Goal: Task Accomplishment & Management: Complete application form

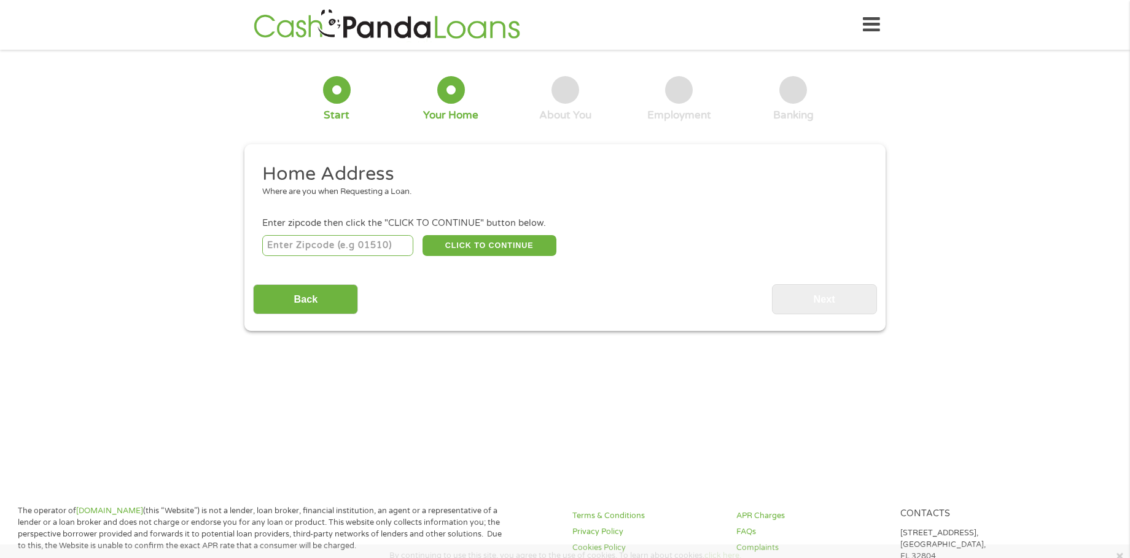
click at [350, 239] on input "number" at bounding box center [338, 245] width 152 height 21
click at [365, 239] on input "96701" at bounding box center [338, 245] width 152 height 21
type input "96707"
click at [495, 241] on button "CLICK TO CONTINUE" at bounding box center [489, 245] width 134 height 21
type input "96707"
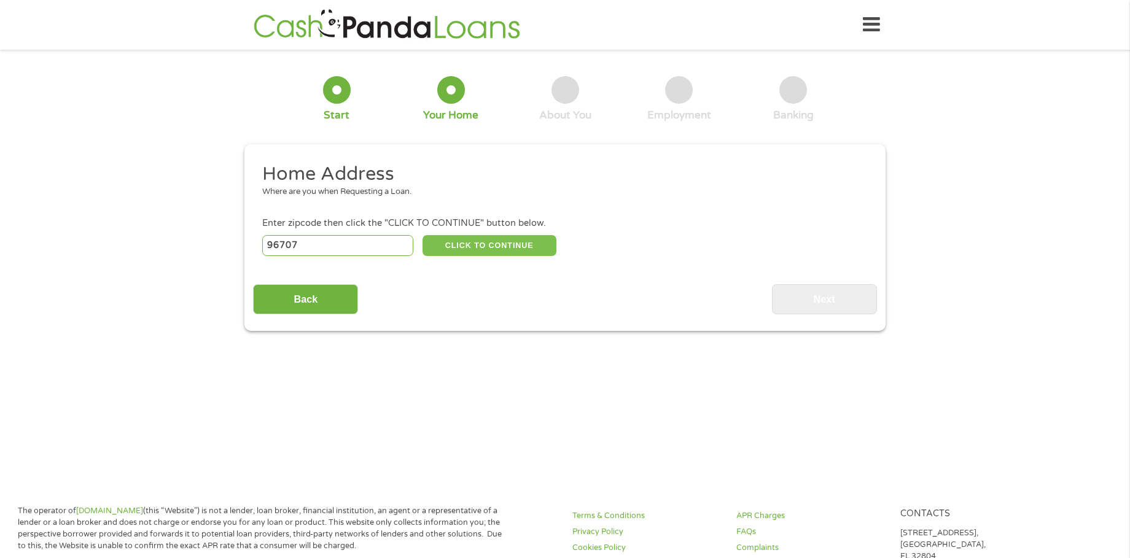
type input "Kapolei"
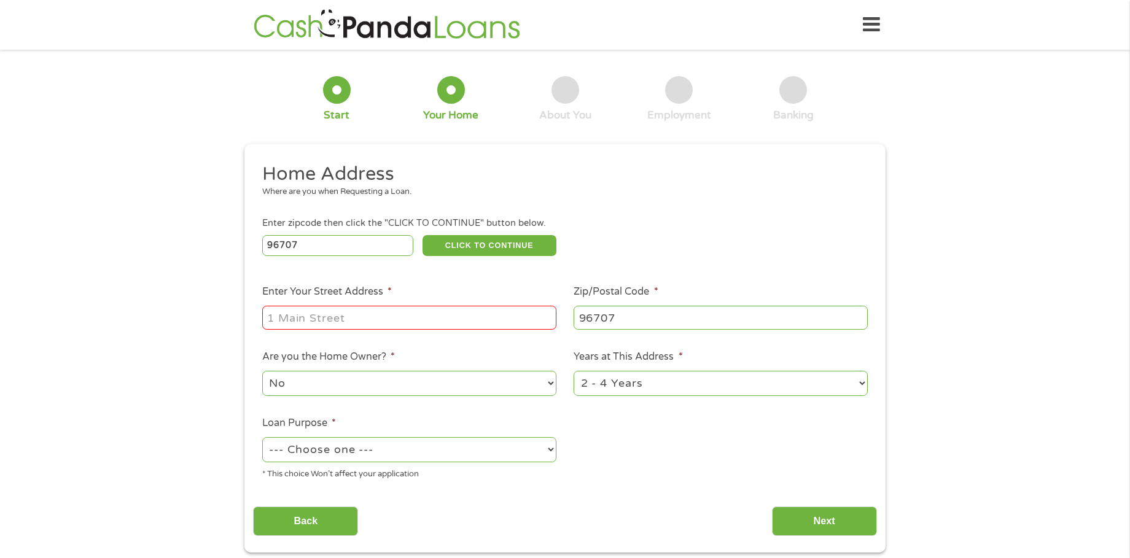
click at [402, 321] on input "Enter Your Street Address *" at bounding box center [409, 317] width 294 height 23
type input "971 Kuou Street B101"
click at [761, 387] on select "1 Year or less 1 - 2 Years 2 - 4 Years Over 4 Years" at bounding box center [720, 383] width 294 height 25
select select "12months"
click at [573, 371] on select "1 Year or less 1 - 2 Years 2 - 4 Years Over 4 Years" at bounding box center [720, 383] width 294 height 25
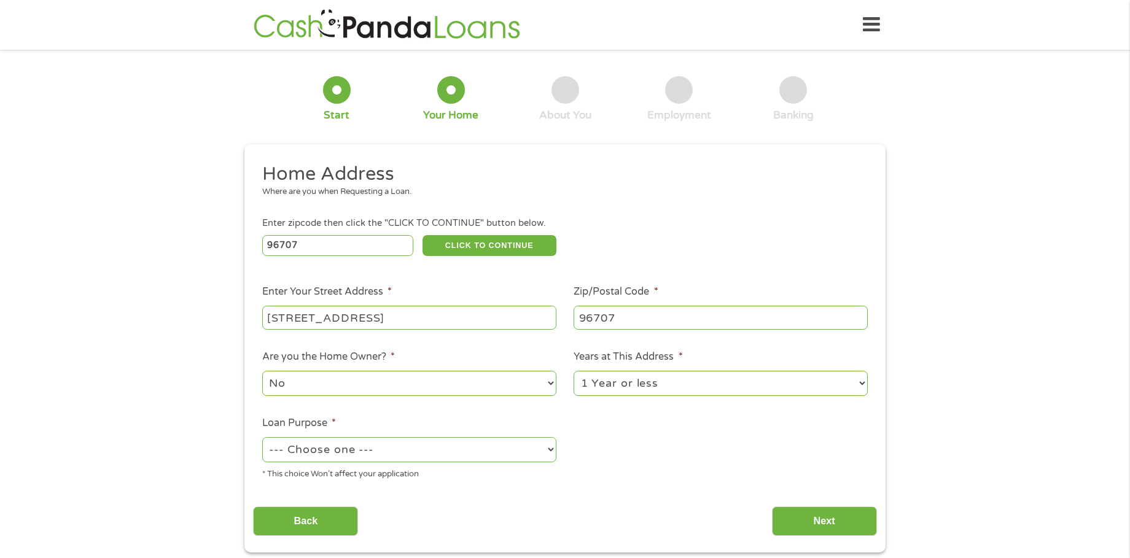
click at [537, 416] on li "Loan Purpose * --- Choose one --- Pay Bills Debt Consolidation Home Improvement…" at bounding box center [409, 448] width 312 height 65
click at [522, 383] on select "No Yes" at bounding box center [409, 383] width 294 height 25
click at [515, 394] on select "No Yes" at bounding box center [409, 383] width 294 height 25
click at [519, 446] on select "--- Choose one --- Pay Bills Debt Consolidation Home Improvement Major Purchase…" at bounding box center [409, 449] width 294 height 25
select select "carloan"
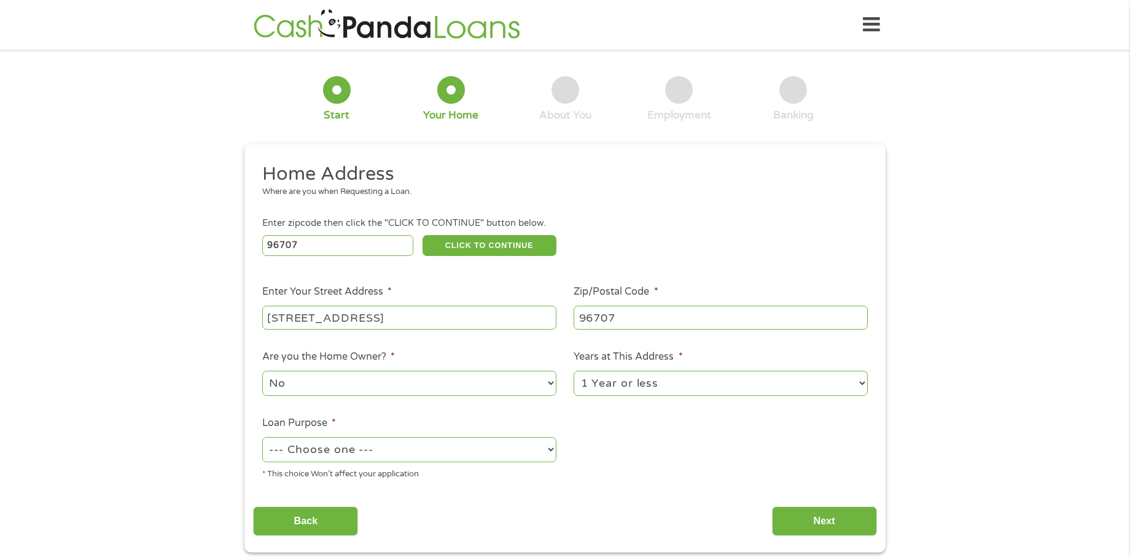
click at [262, 437] on select "--- Choose one --- Pay Bills Debt Consolidation Home Improvement Major Purchase…" at bounding box center [409, 449] width 294 height 25
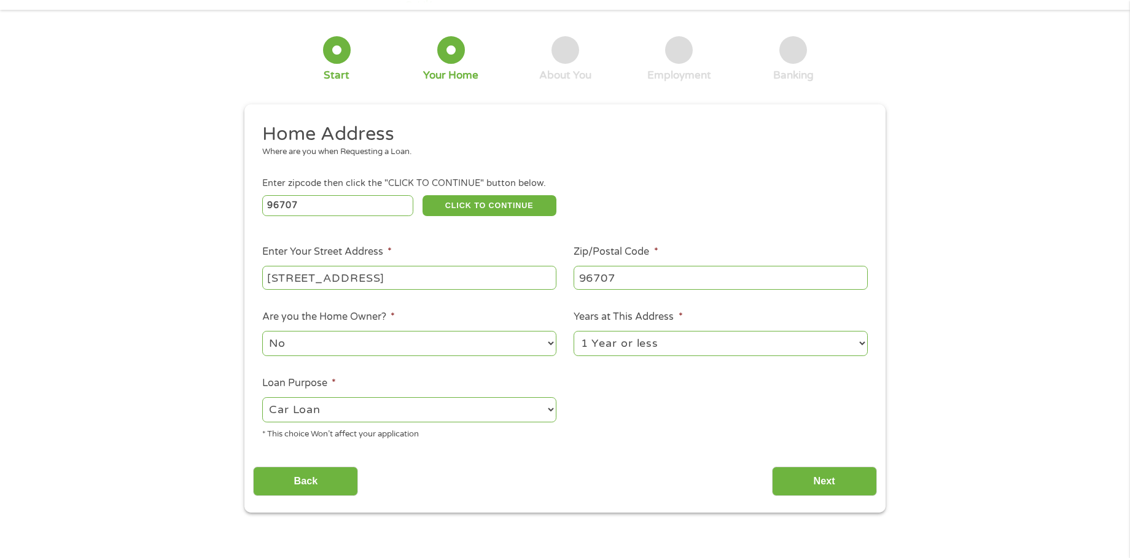
scroll to position [61, 0]
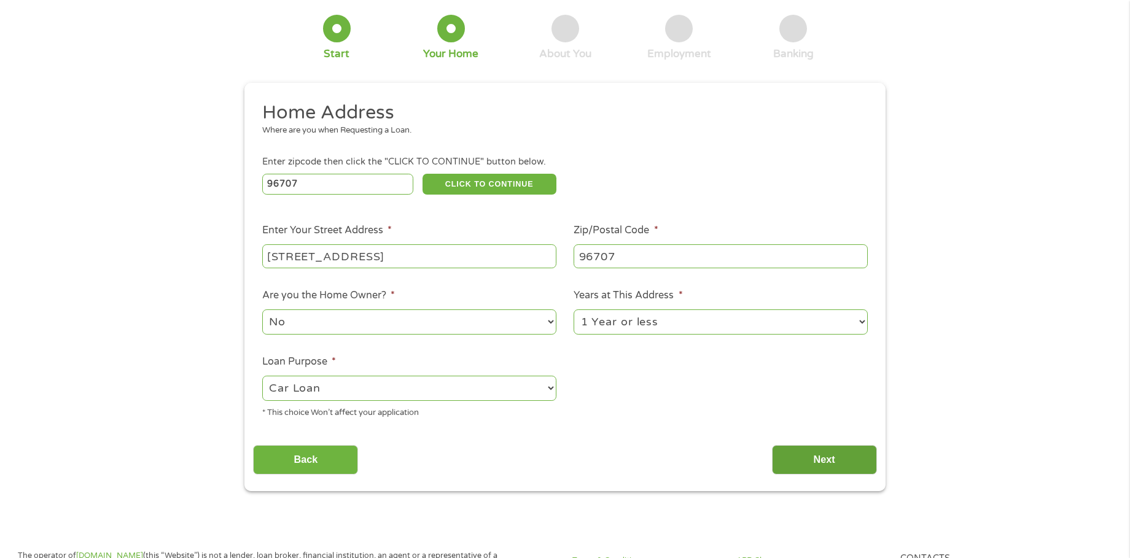
click at [818, 467] on input "Next" at bounding box center [824, 460] width 105 height 30
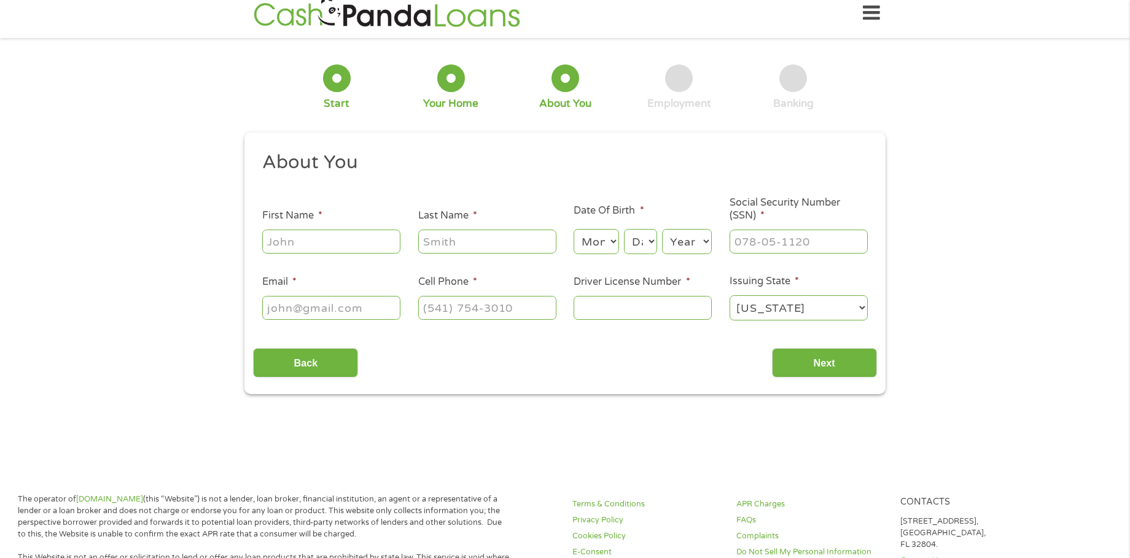
scroll to position [0, 0]
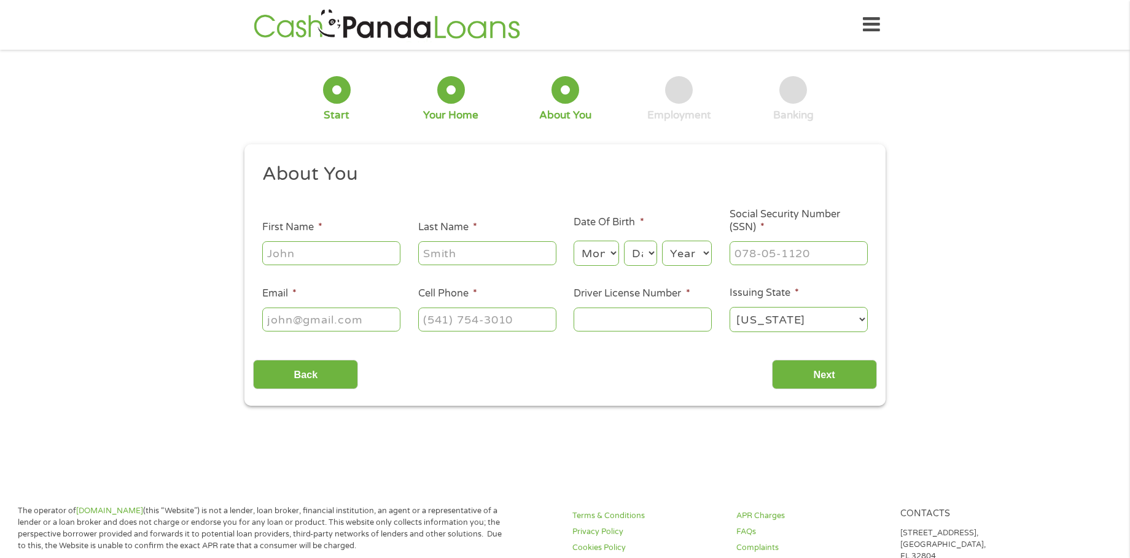
click at [286, 250] on input "First Name *" at bounding box center [331, 252] width 138 height 23
type input "Robert"
type input "Thompson"
type input "Rhthompson98@yahoo.com"
type input "(808) 594-3066"
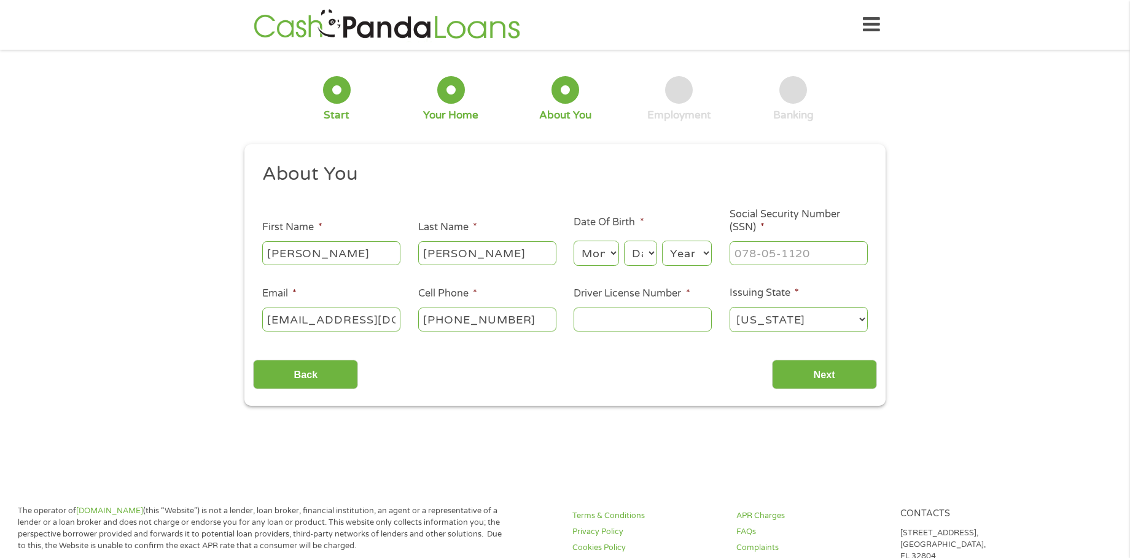
click at [613, 256] on select "Month 1 2 3 4 5 6 7 8 9 10 11 12" at bounding box center [595, 253] width 45 height 25
select select "12"
click at [573, 241] on select "Month 1 2 3 4 5 6 7 8 9 10 11 12" at bounding box center [595, 253] width 45 height 25
click at [653, 258] on select "Day 1 2 3 4 5 6 7 8 9 10 11 12 13 14 15 16 17 18 19 20 21 22 23 24 25 26 27 28 …" at bounding box center [640, 253] width 33 height 25
select select "19"
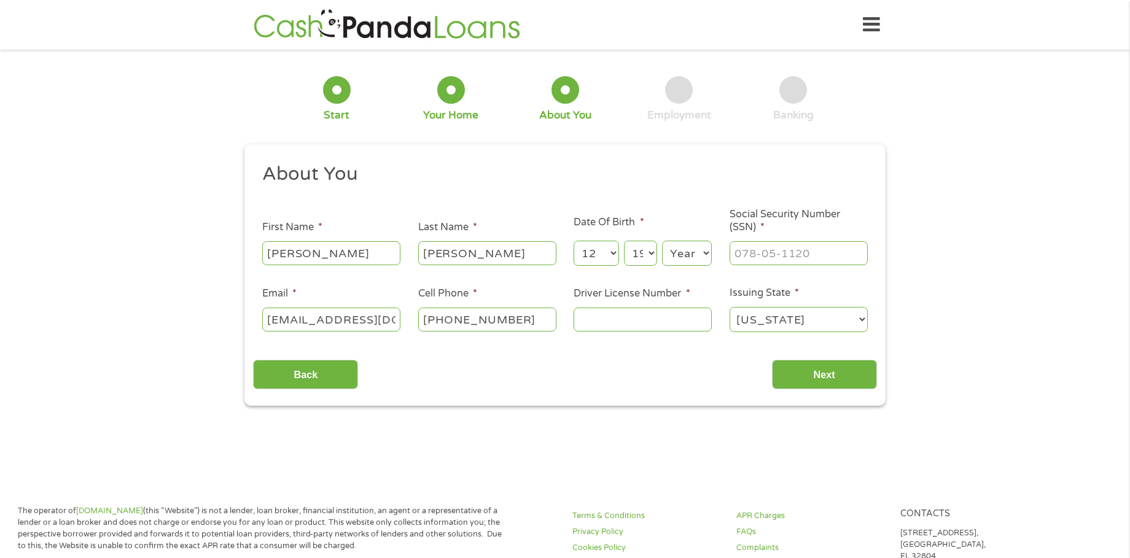
click at [624, 241] on select "Day 1 2 3 4 5 6 7 8 9 10 11 12 13 14 15 16 17 18 19 20 21 22 23 24 25 26 27 28 …" at bounding box center [640, 253] width 33 height 25
click at [687, 254] on select "Year 2007 2006 2005 2004 2003 2002 2001 2000 1999 1998 1997 1996 1995 1994 1993…" at bounding box center [687, 253] width 50 height 25
click at [656, 324] on input "Driver License Number *" at bounding box center [642, 319] width 138 height 23
type input "h"
type input "H"
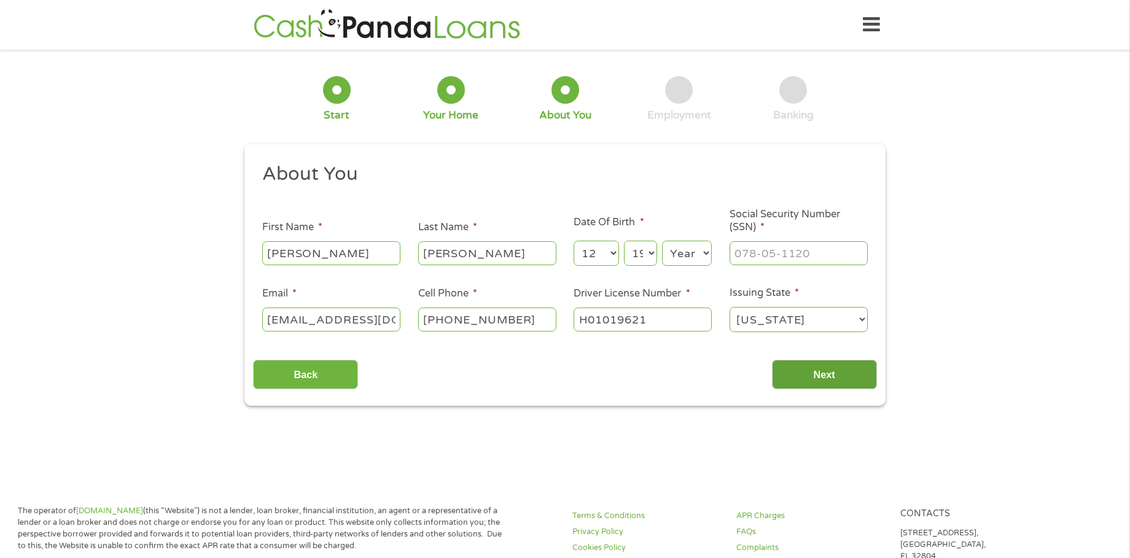
type input "H01019621"
click at [826, 364] on input "Next" at bounding box center [824, 375] width 105 height 30
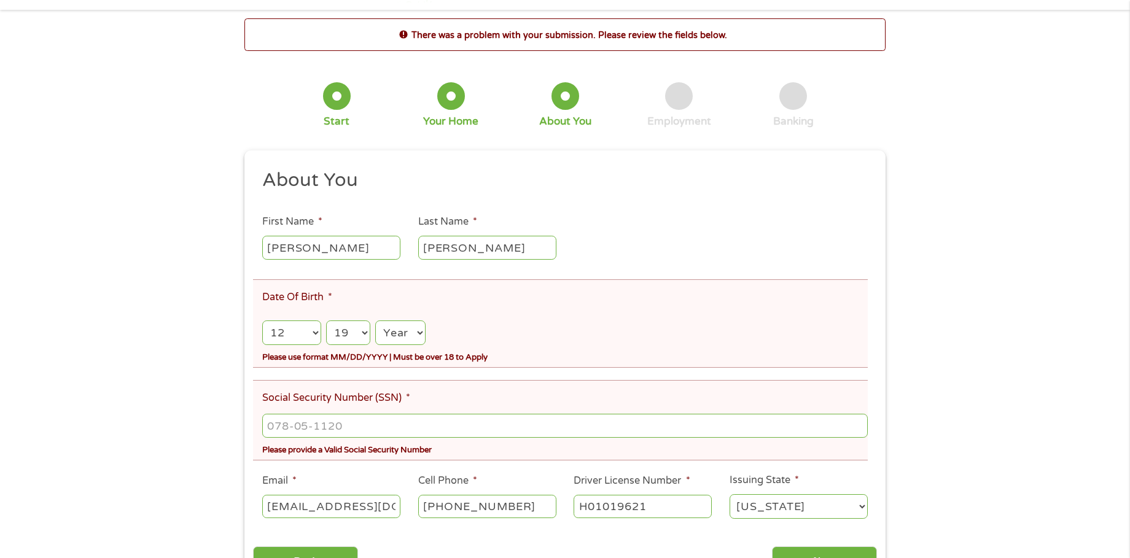
scroll to position [61, 0]
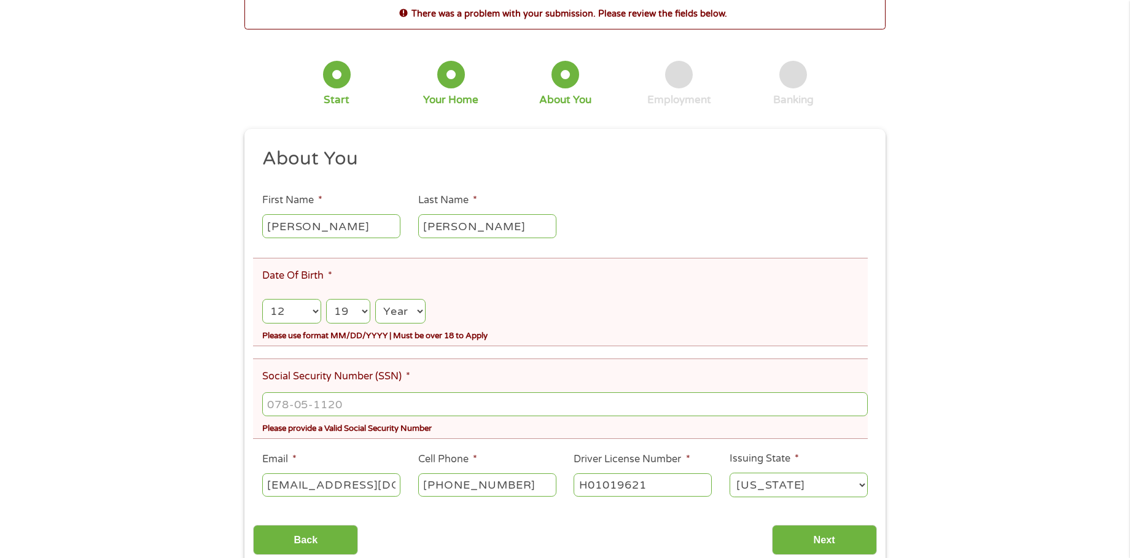
click at [416, 310] on select "Year 2007 2006 2005 2004 2003 2002 2001 2000 1999 1998 1997 1996 1995 1994 1993…" at bounding box center [400, 311] width 50 height 25
select select "1979"
click at [375, 299] on select "Year 2007 2006 2005 2004 2003 2002 2001 2000 1999 1998 1997 1996 1995 1994 1993…" at bounding box center [400, 311] width 50 height 25
click at [341, 401] on input "___-__-____" at bounding box center [564, 403] width 605 height 23
click at [268, 403] on input "___-__-____" at bounding box center [564, 403] width 605 height 23
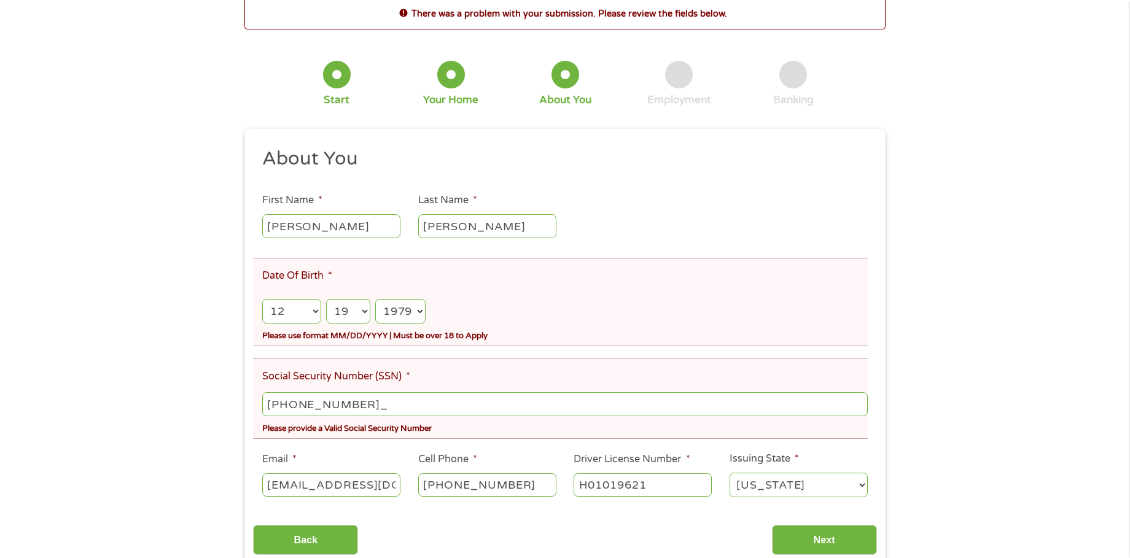
type input "575-35-2727"
click at [953, 346] on div "There was a problem with your submission. Please review the fields below. 1 Sta…" at bounding box center [565, 284] width 1130 height 574
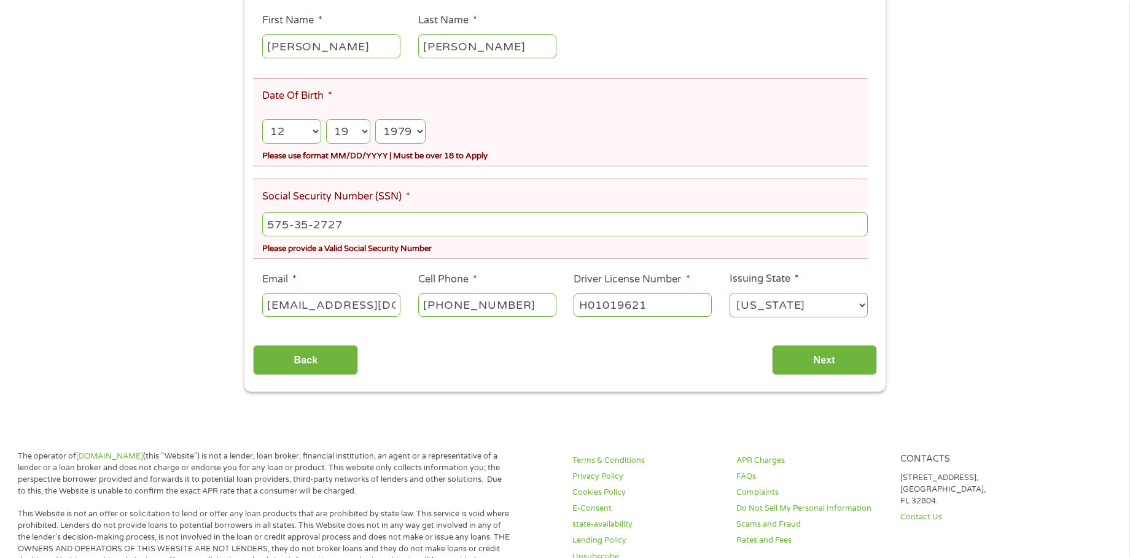
scroll to position [246, 0]
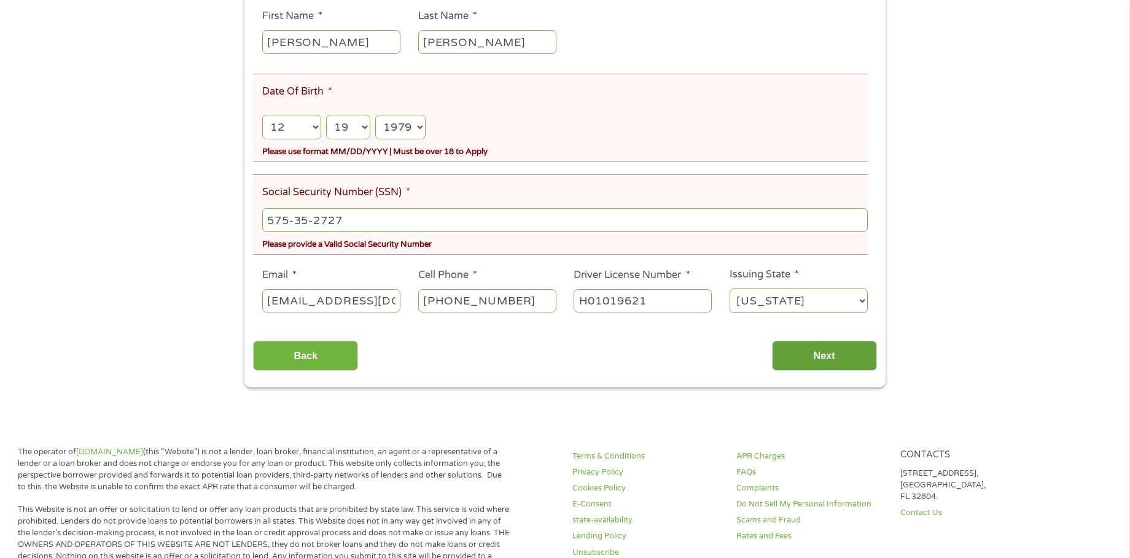
drag, startPoint x: 831, startPoint y: 370, endPoint x: 831, endPoint y: 360, distance: 10.5
click at [831, 360] on input "Next" at bounding box center [824, 356] width 105 height 30
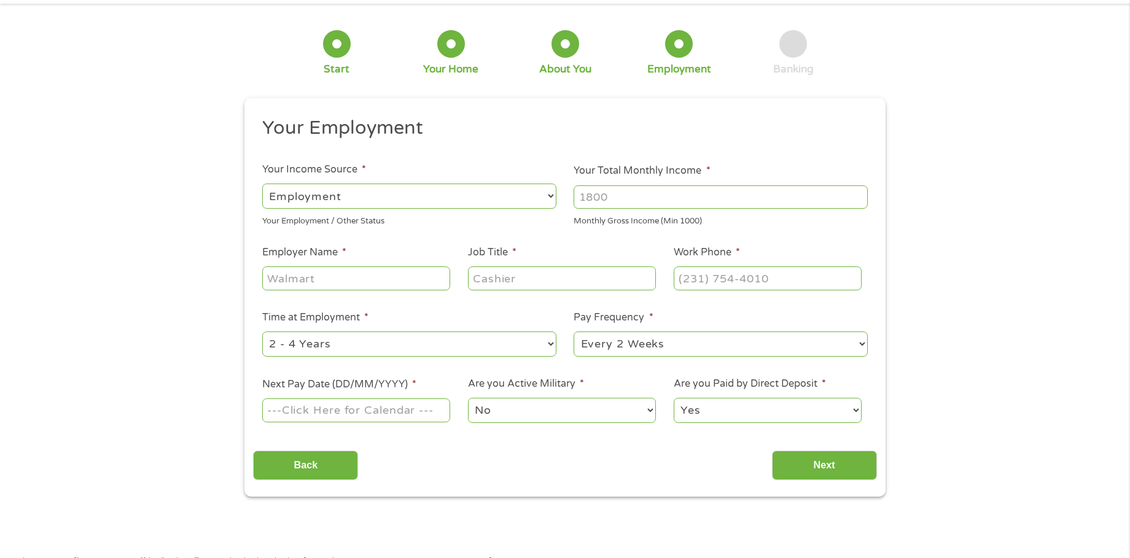
scroll to position [0, 0]
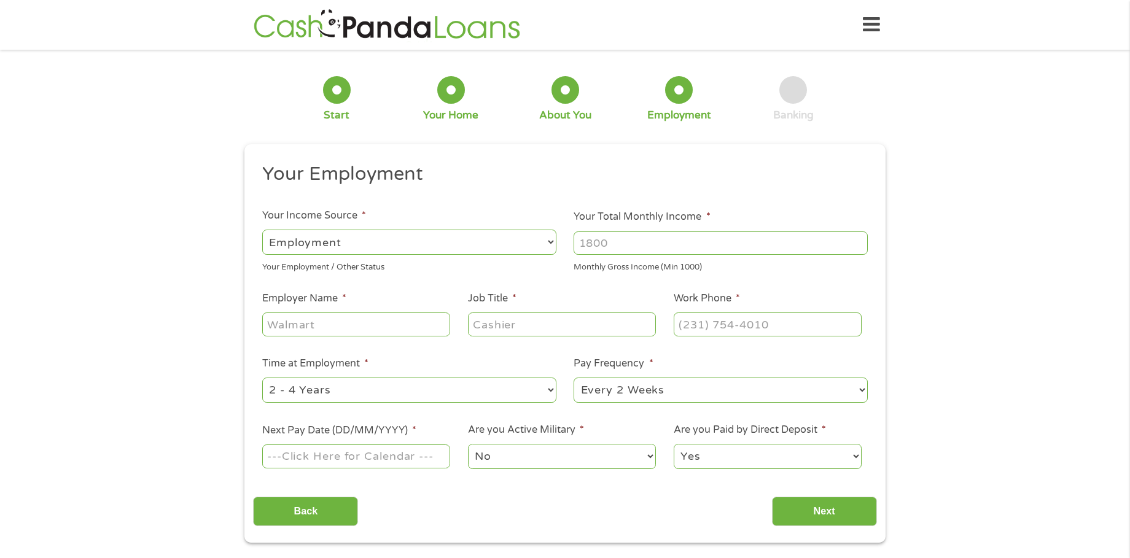
click at [611, 247] on input "Your Total Monthly Income *" at bounding box center [720, 242] width 294 height 23
type input "2489.84"
click at [269, 322] on input "Employer Name *" at bounding box center [356, 323] width 188 height 23
type input "s"
type input "State of Hawaii"
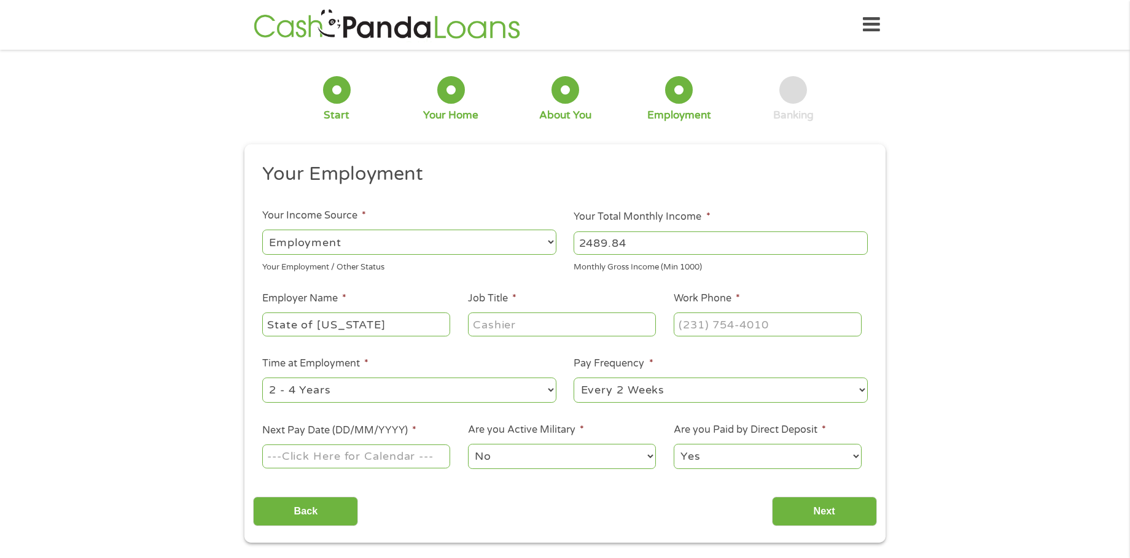
click at [491, 325] on input "Job Title *" at bounding box center [562, 323] width 188 height 23
type input "Substance Abuse Counselor"
drag, startPoint x: 742, startPoint y: 320, endPoint x: 742, endPoint y: 328, distance: 8.6
click at [741, 328] on input "(___) ___-____" at bounding box center [767, 323] width 188 height 23
click at [681, 323] on input "(___) ___-____" at bounding box center [767, 323] width 188 height 23
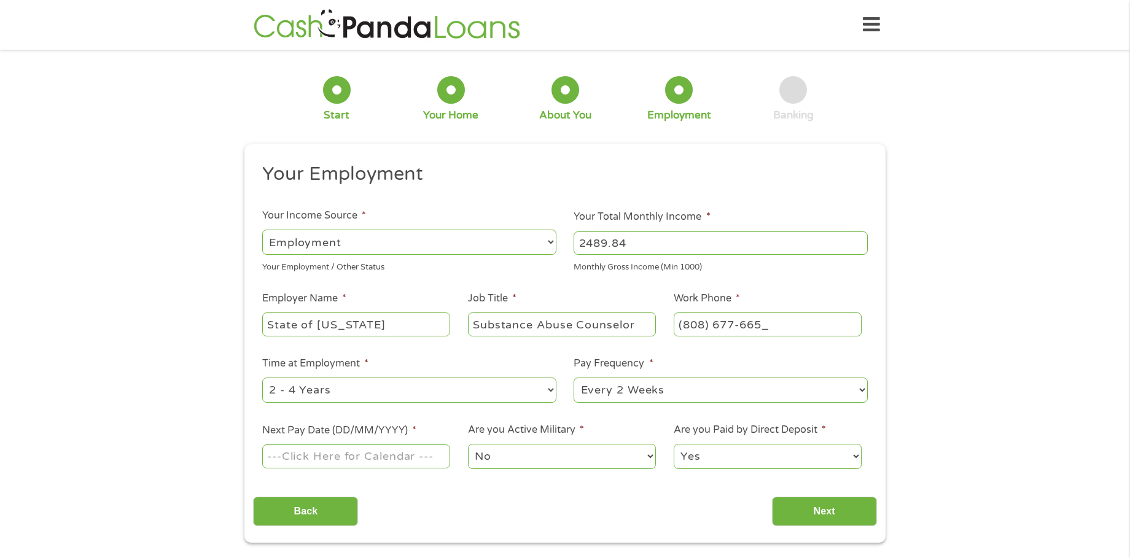
type input "(808) 677-6659"
click at [541, 390] on select "--- Choose one --- 1 Year or less 1 - 2 Years 2 - 4 Years Over 4 Years" at bounding box center [409, 390] width 294 height 25
select select "24months"
click at [262, 378] on select "--- Choose one --- 1 Year or less 1 - 2 Years 2 - 4 Years Over 4 Years" at bounding box center [409, 390] width 294 height 25
click at [701, 351] on ul "Your Employment Your Income Source * --- Choose one --- Employment Self Employe…" at bounding box center [564, 321] width 623 height 318
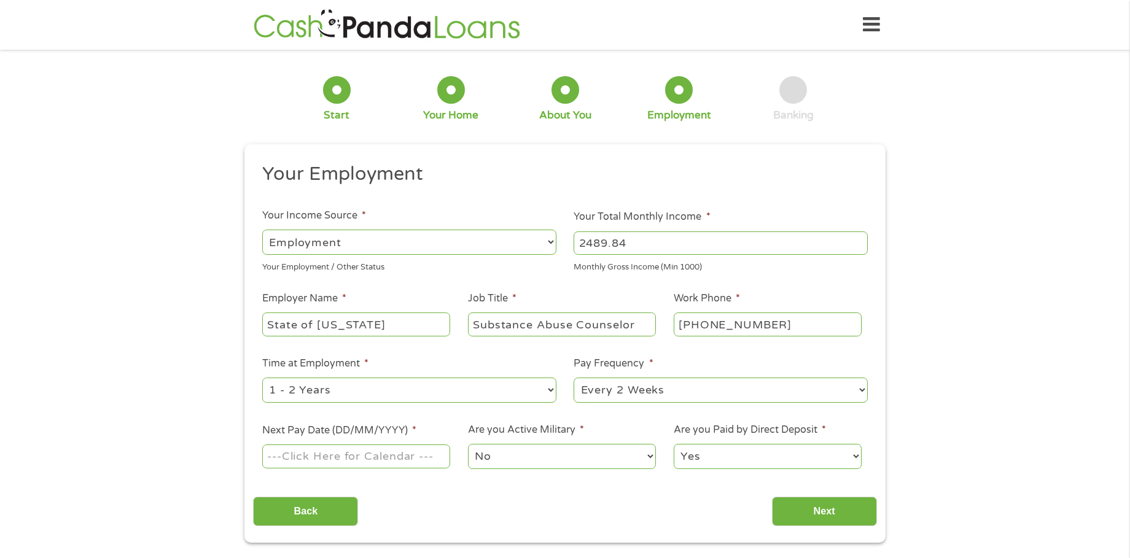
click at [267, 459] on input "Next Pay Date (DD/MM/YYYY) *" at bounding box center [356, 455] width 188 height 23
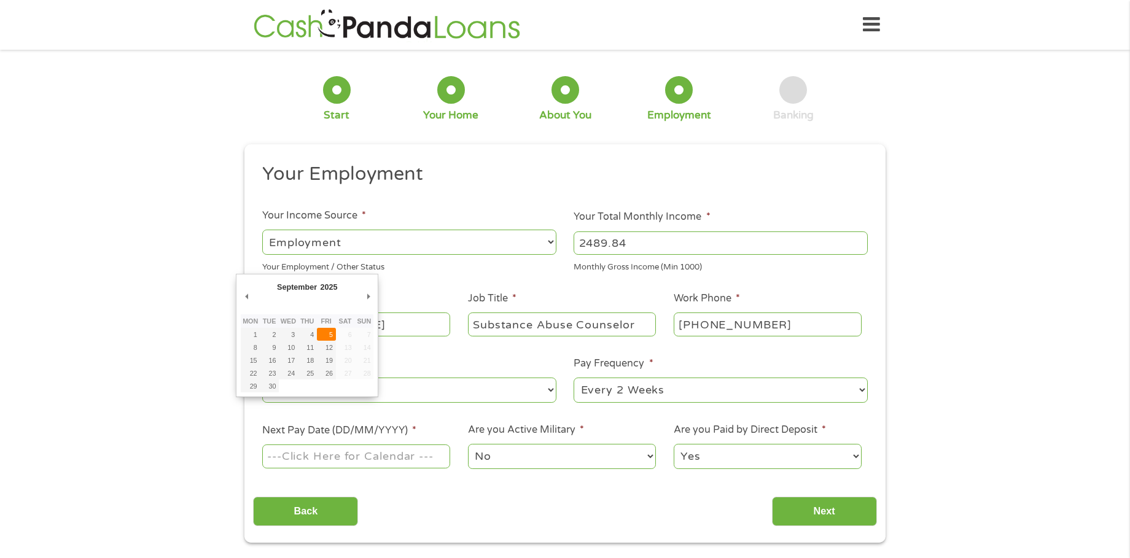
type input "05/09/2025"
click at [300, 456] on input "05/09/2025" at bounding box center [356, 455] width 188 height 23
click at [324, 285] on select "2025" at bounding box center [359, 289] width 80 height 14
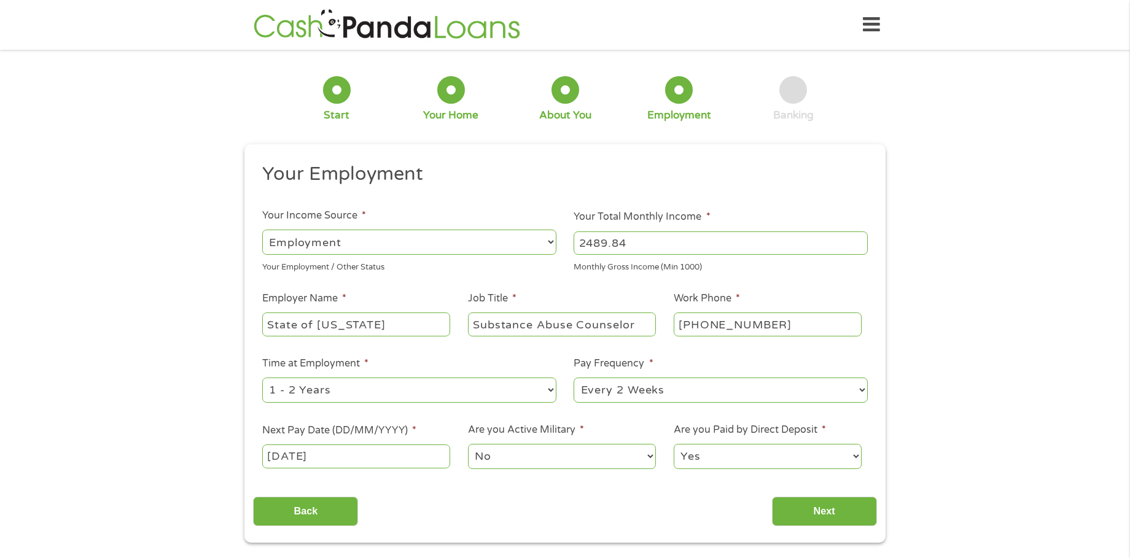
click at [328, 334] on input "State of Hawaii" at bounding box center [356, 323] width 188 height 23
click at [424, 349] on ul "Your Employment Your Income Source * --- Choose one --- Employment Self Employe…" at bounding box center [564, 321] width 623 height 318
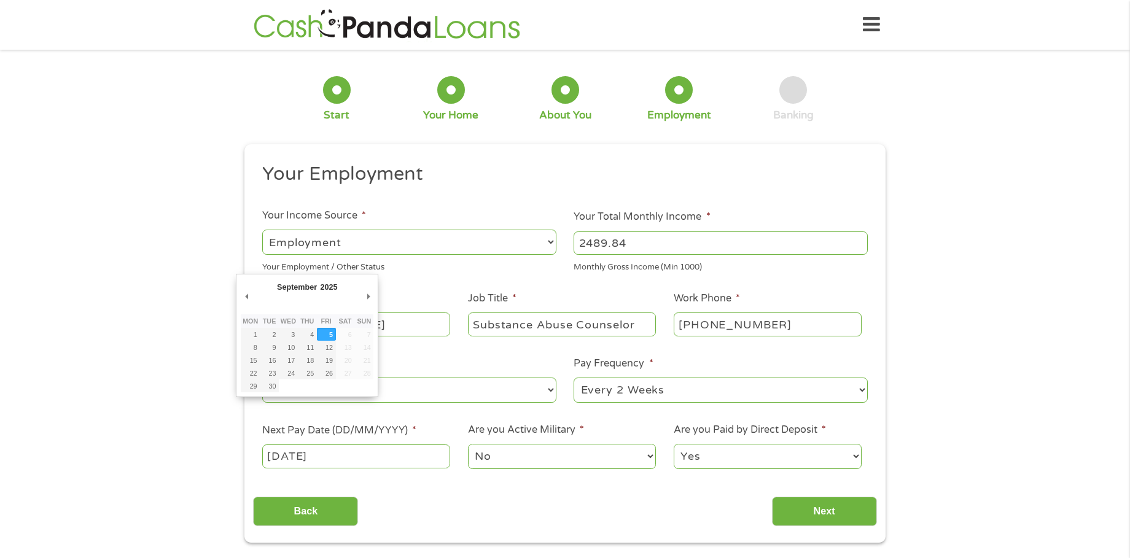
click at [300, 456] on input "05/09/2025" at bounding box center [356, 455] width 188 height 23
click at [303, 448] on input "05/09/2025" at bounding box center [356, 455] width 188 height 23
click at [298, 451] on input "05/09/2025" at bounding box center [356, 455] width 188 height 23
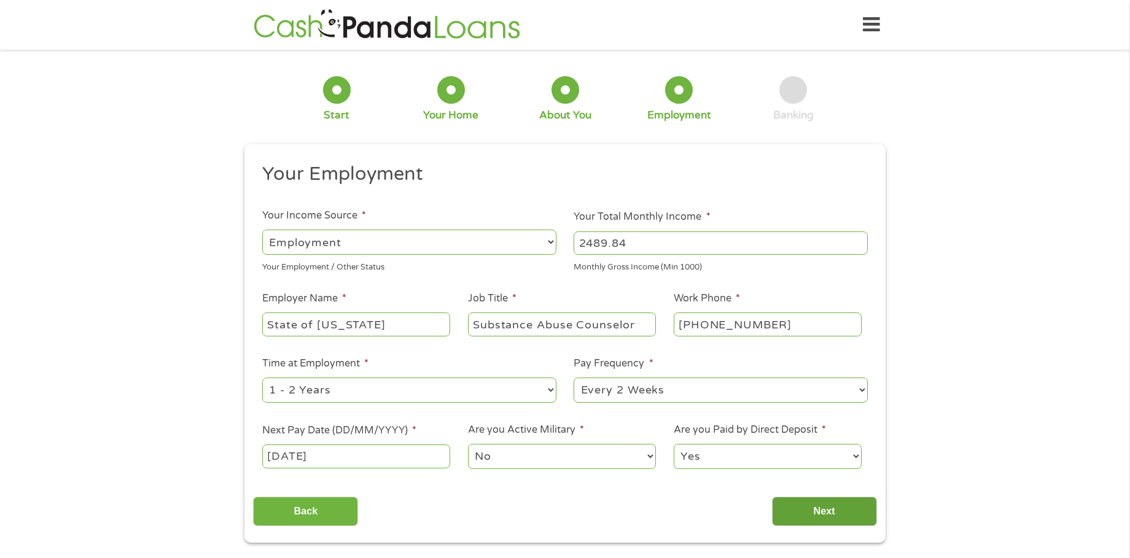
click at [864, 516] on input "Next" at bounding box center [824, 512] width 105 height 30
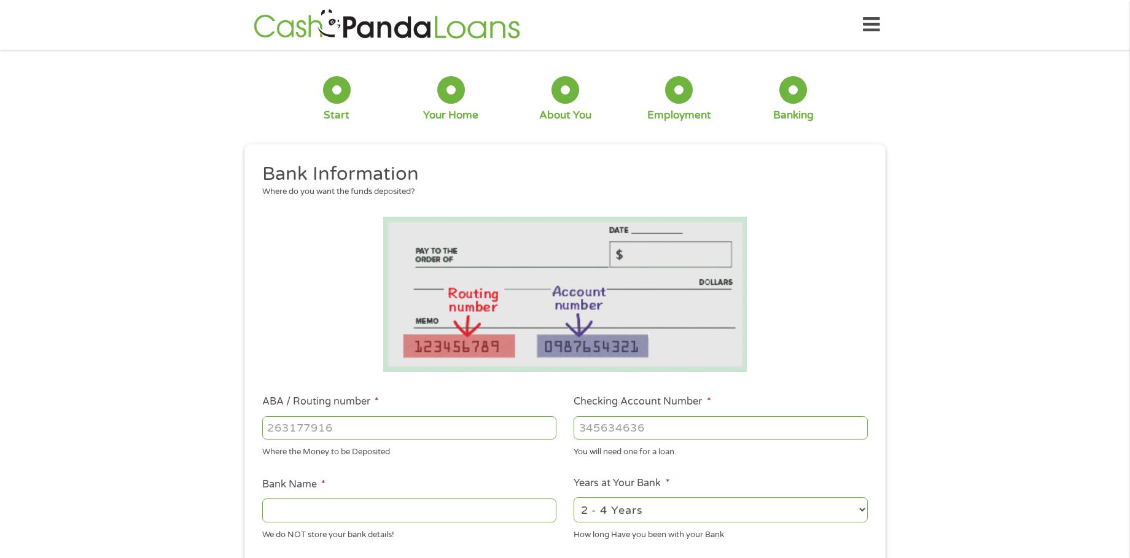
scroll to position [5, 5]
click at [327, 416] on input "ABA / Routing number *" at bounding box center [409, 427] width 294 height 23
type input "125109006"
type input "Coastal Community Bank"
type input "125109006"
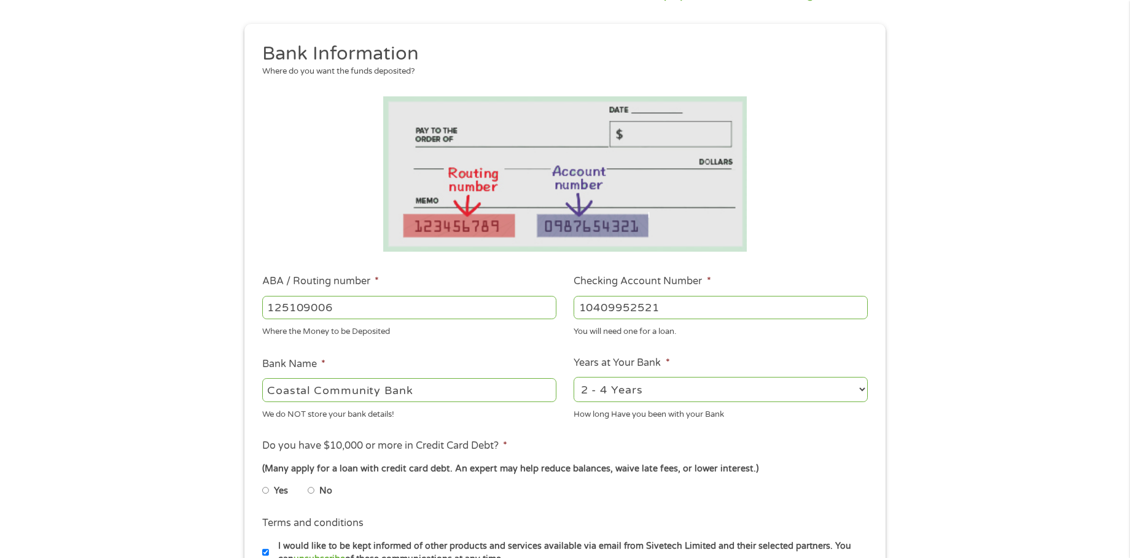
scroll to position [123, 0]
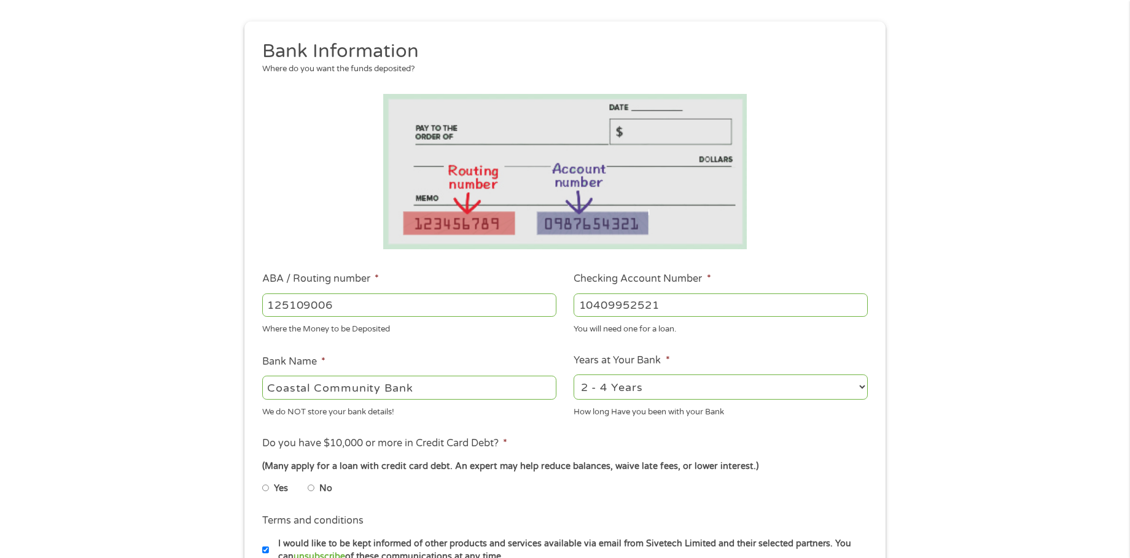
type input "10409952521"
click at [591, 429] on ul "Bank Information Where do you want the funds deposited? ABA / Routing number * …" at bounding box center [564, 344] width 623 height 611
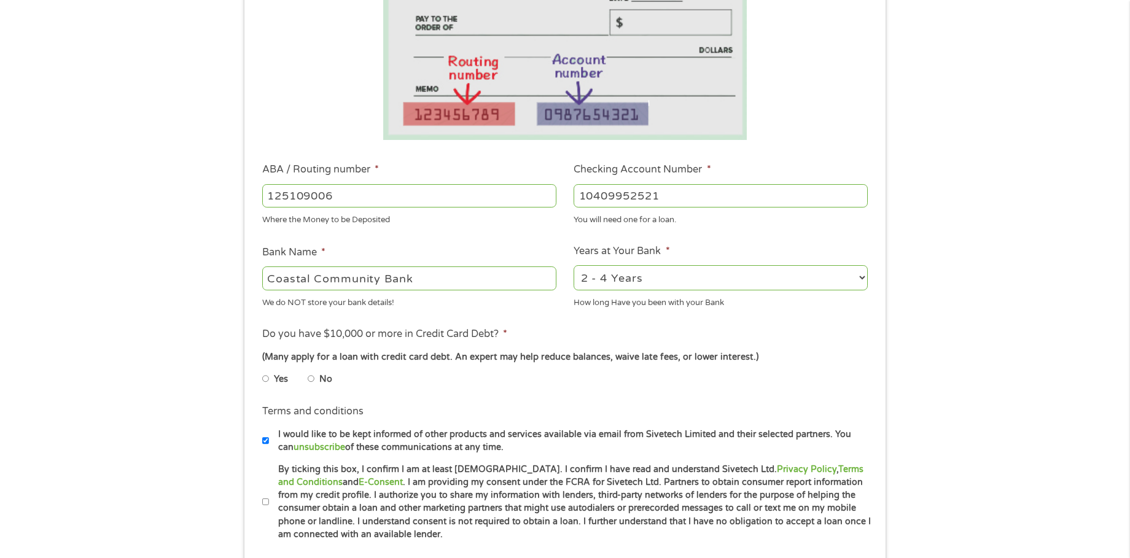
scroll to position [246, 0]
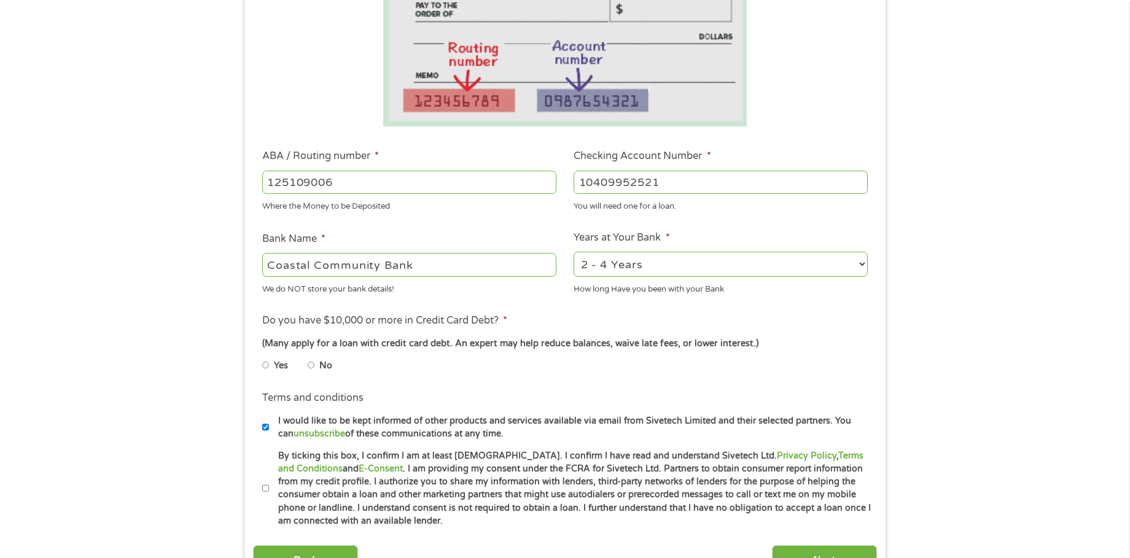
click at [309, 365] on input "No" at bounding box center [311, 365] width 7 height 20
radio input "true"
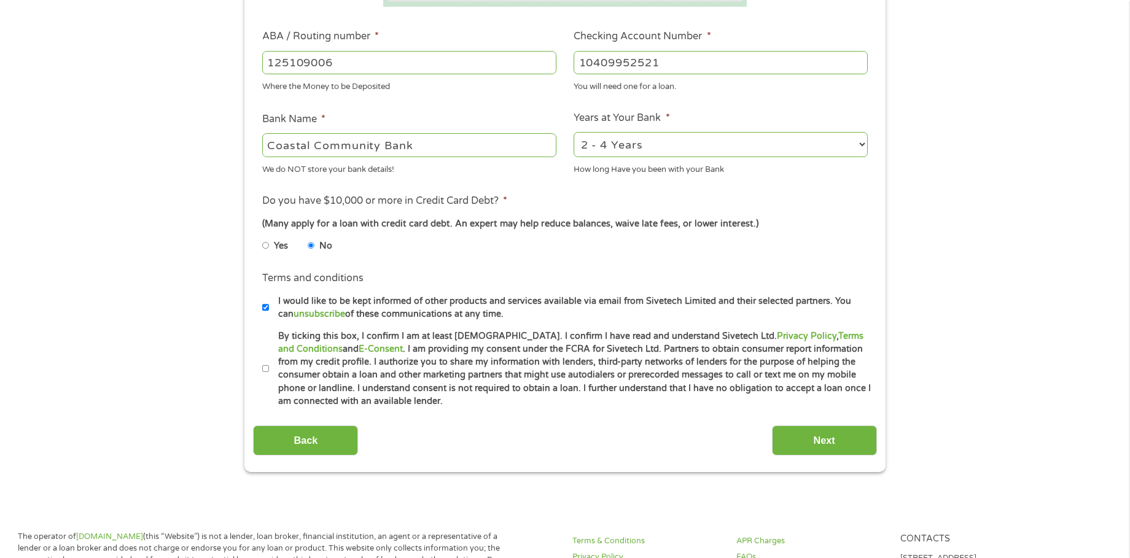
scroll to position [368, 0]
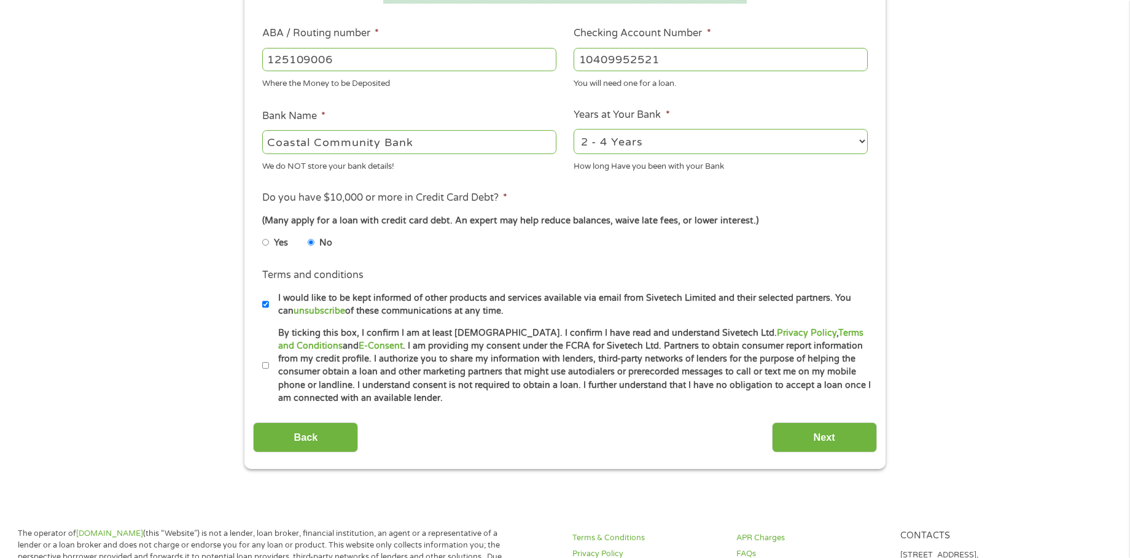
click at [261, 363] on li "Terms and conditions * By ticking this box, I confirm I am at least 18 years ol…" at bounding box center [564, 366] width 623 height 79
click at [266, 364] on input "By ticking this box, I confirm I am at least 18 years old. I confirm I have rea…" at bounding box center [265, 366] width 7 height 20
checkbox input "true"
click at [829, 441] on input "Next" at bounding box center [824, 437] width 105 height 30
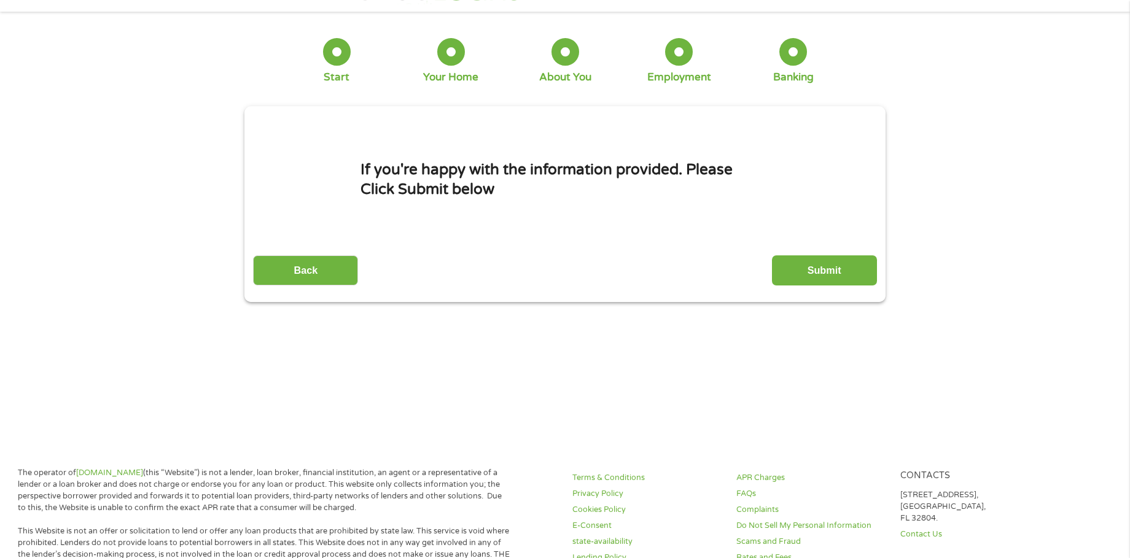
scroll to position [0, 0]
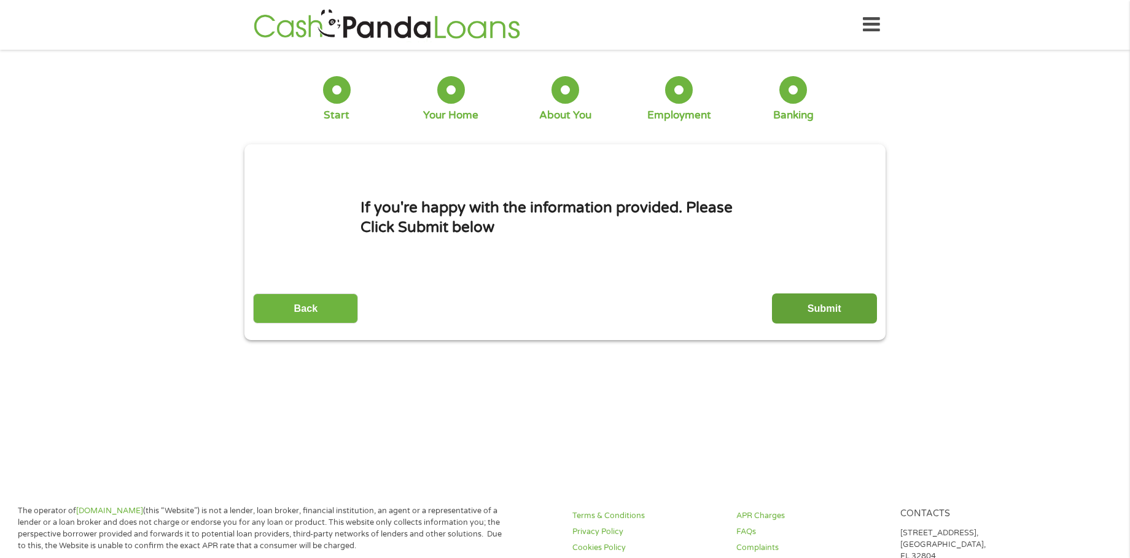
click at [809, 301] on input "Submit" at bounding box center [824, 308] width 105 height 30
